Goal: Use online tool/utility: Use online tool/utility

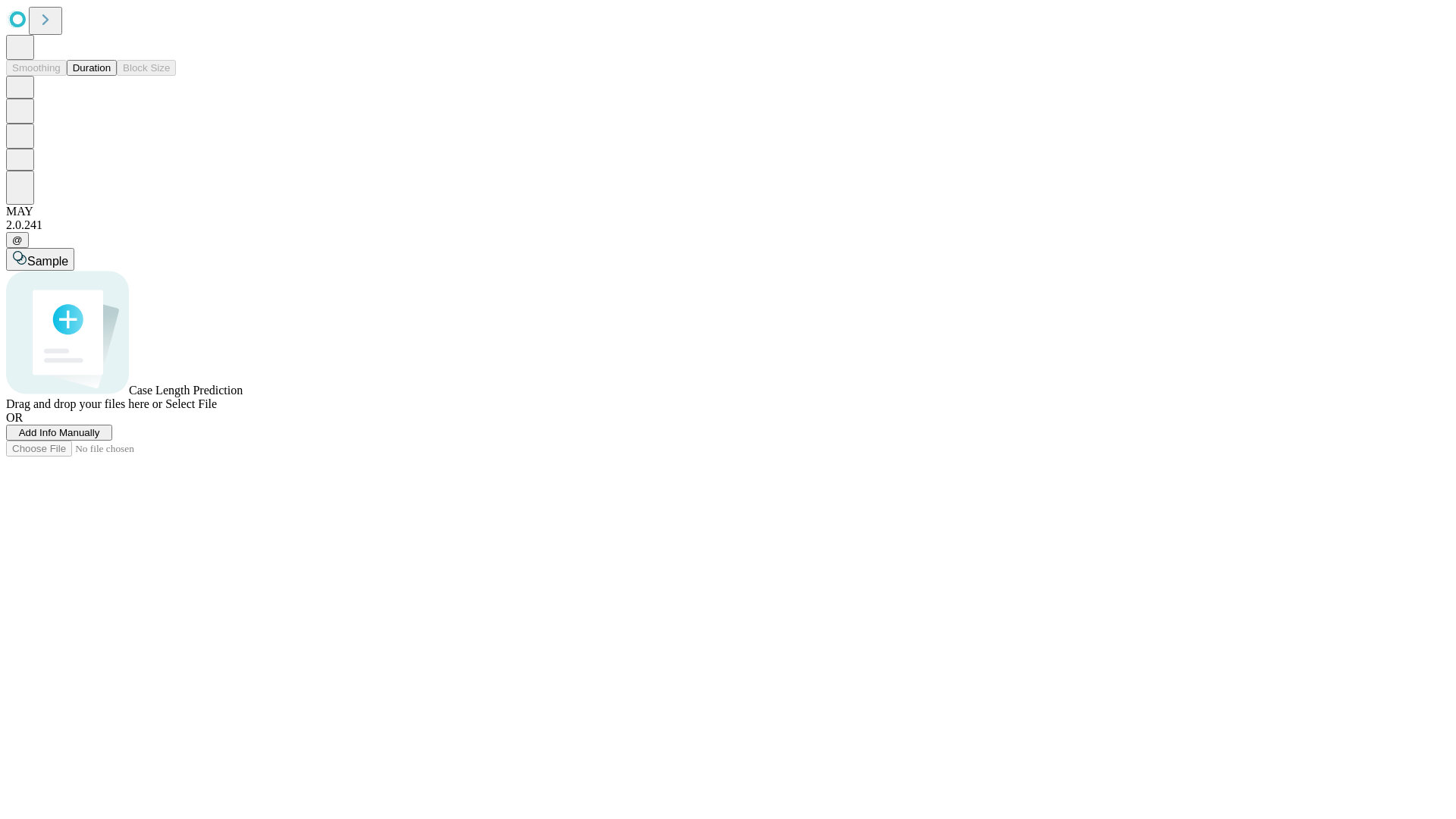
click at [111, 76] on button "Duration" at bounding box center [92, 68] width 50 height 16
click at [217, 410] on span "Select File" at bounding box center [191, 404] width 52 height 13
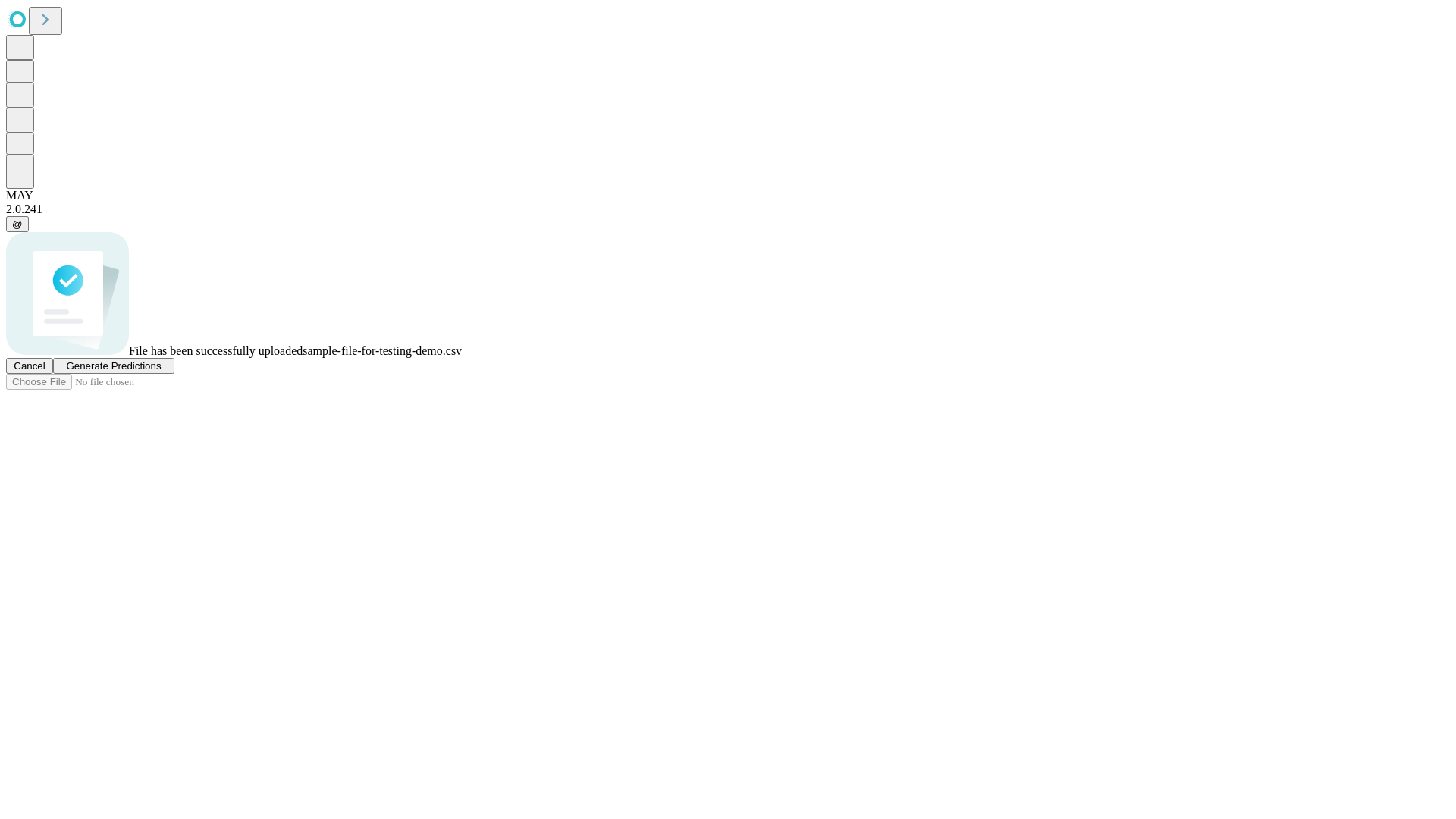
click at [161, 371] on span "Generate Predictions" at bounding box center [113, 366] width 94 height 11
